Goal: Find specific page/section: Find specific page/section

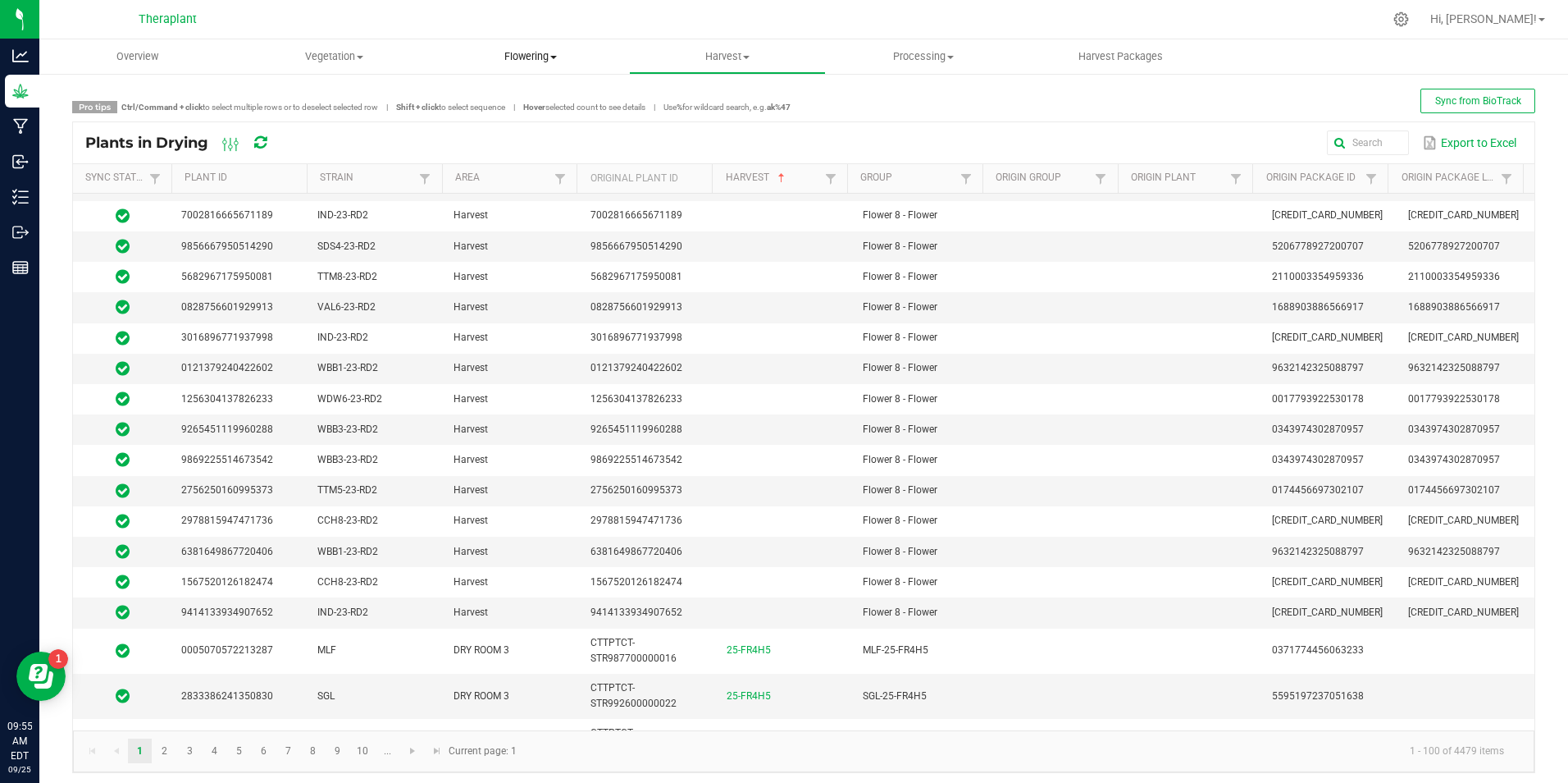
click at [551, 52] on span "Flowering" at bounding box center [530, 56] width 195 height 14
click at [546, 133] on span "Flowering plants" at bounding box center [499, 138] width 133 height 14
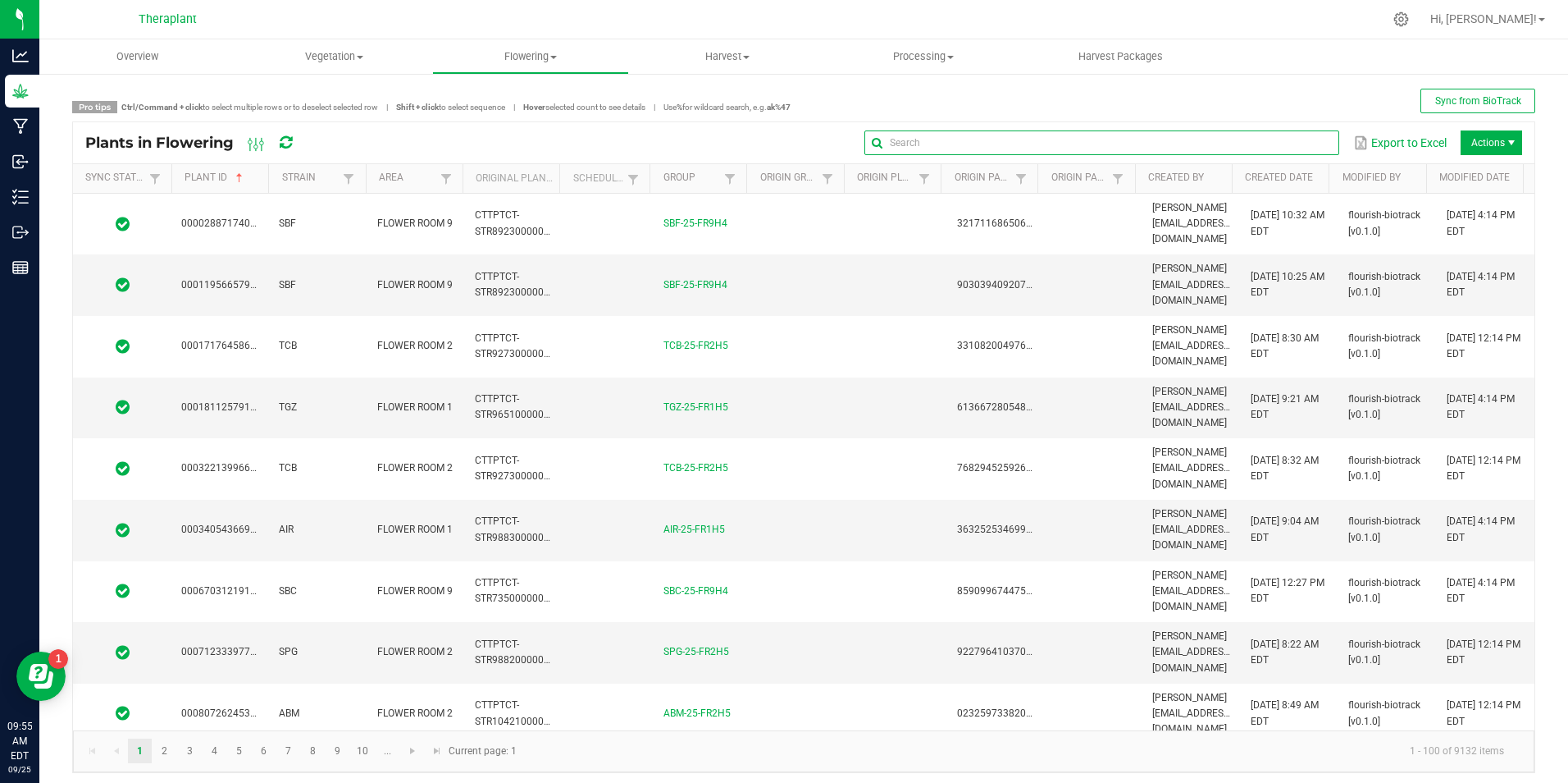
click at [1290, 150] on input "text" at bounding box center [1101, 142] width 475 height 25
type input "0232476133714750"
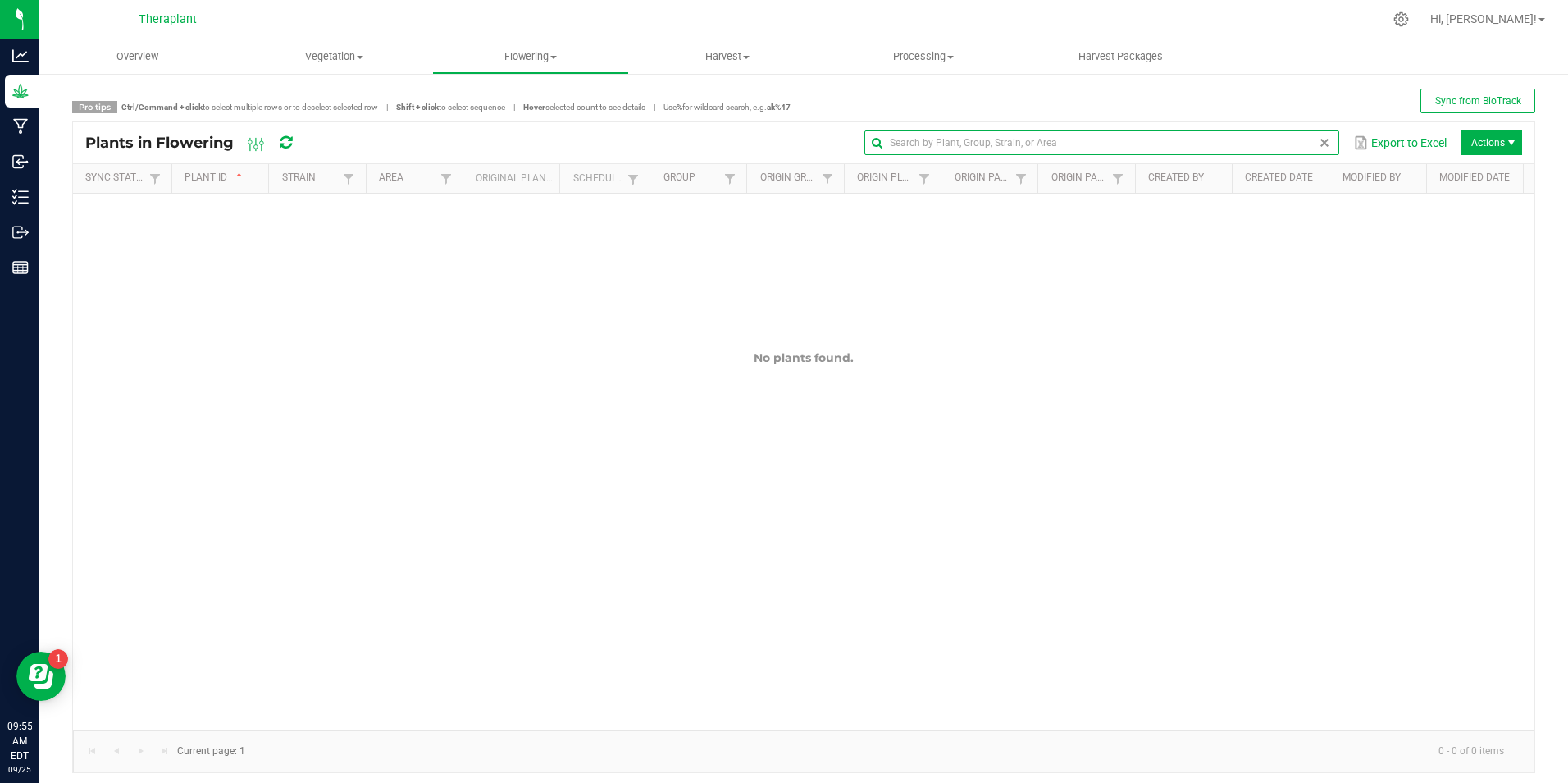
click at [1318, 140] on span at bounding box center [1324, 142] width 13 height 13
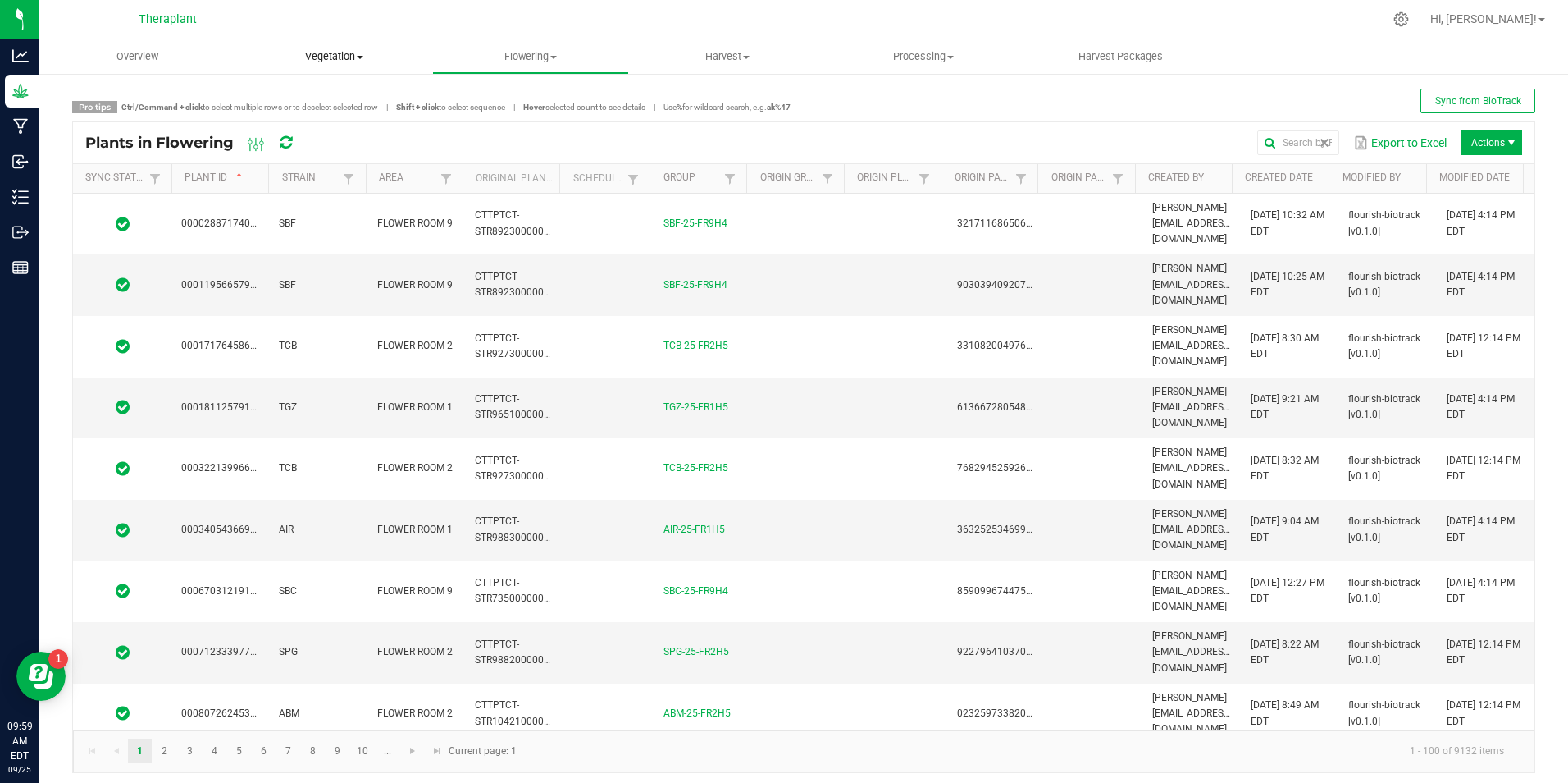
click at [331, 60] on span "Vegetation" at bounding box center [335, 56] width 195 height 14
click at [338, 100] on span "Veg groups" at bounding box center [288, 99] width 105 height 14
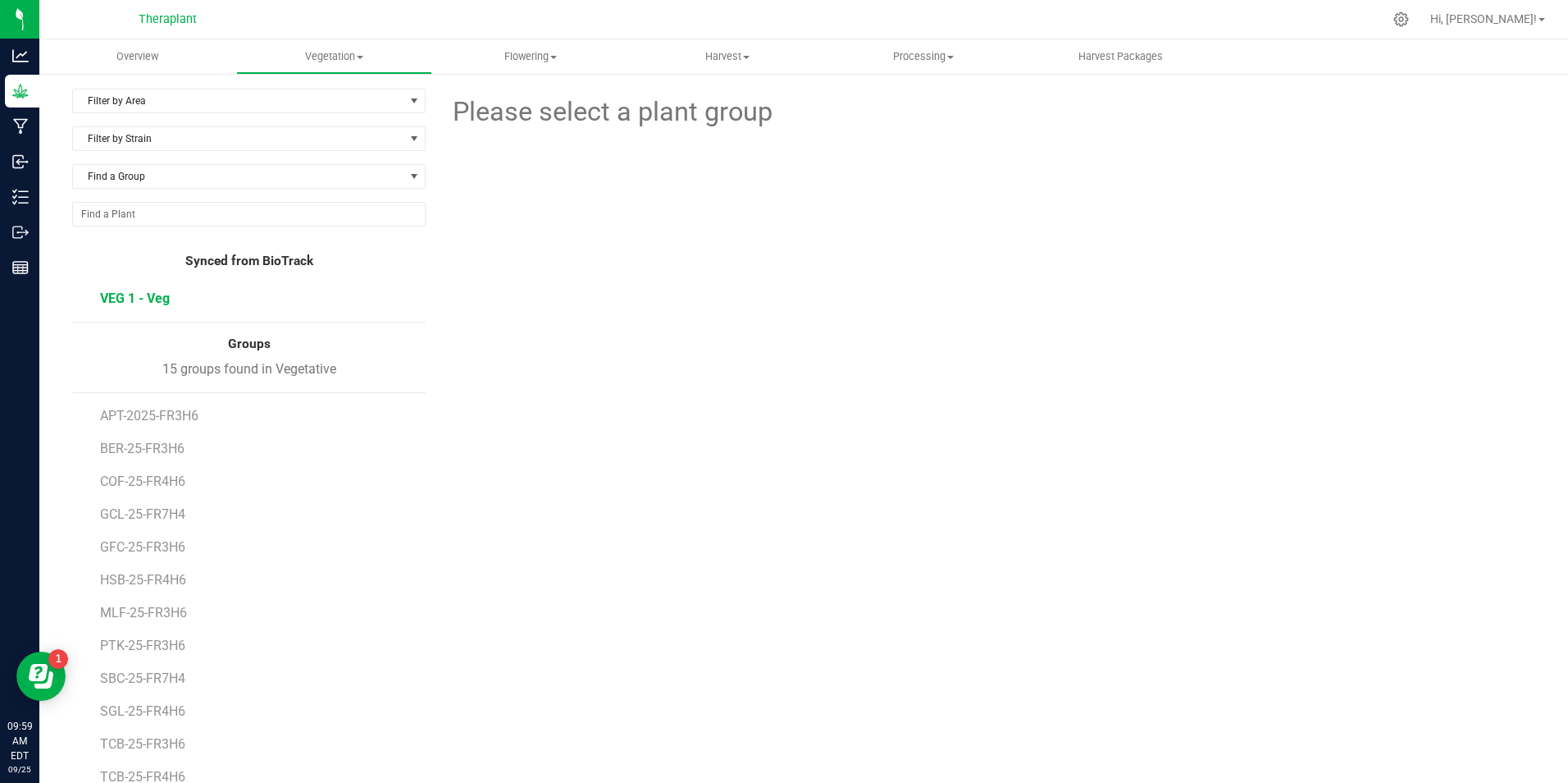
click at [150, 295] on span "VEG 1 - Veg" at bounding box center [135, 298] width 70 height 15
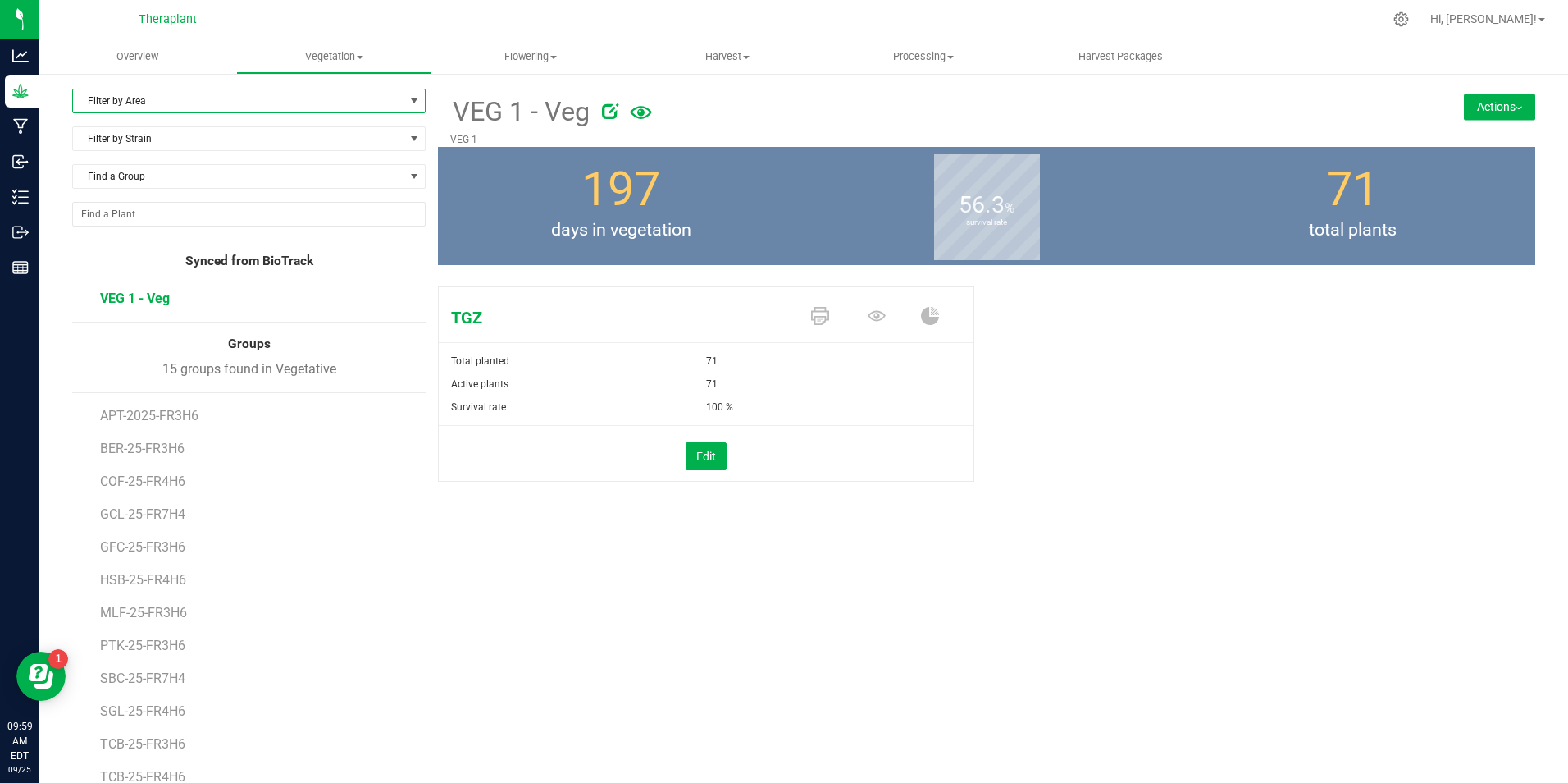
click at [134, 104] on span "Filter by Area" at bounding box center [239, 100] width 331 height 23
click at [163, 199] on li "VEG 2" at bounding box center [247, 202] width 348 height 25
